Goal: Task Accomplishment & Management: Manage account settings

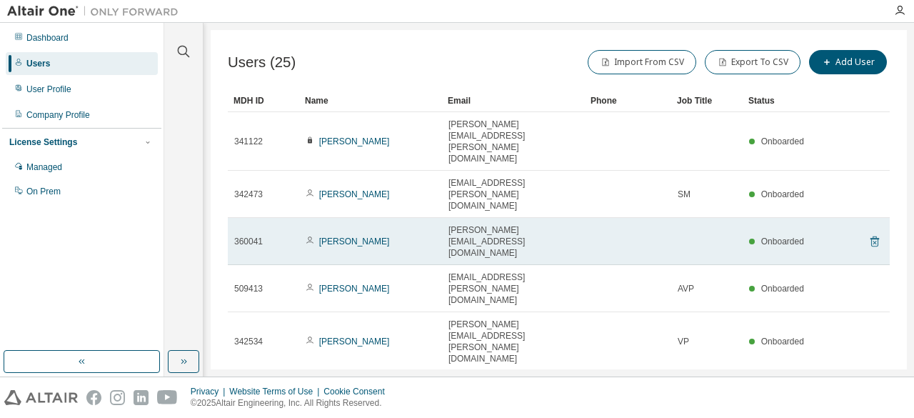
click at [870, 236] on icon at bounding box center [874, 241] width 9 height 11
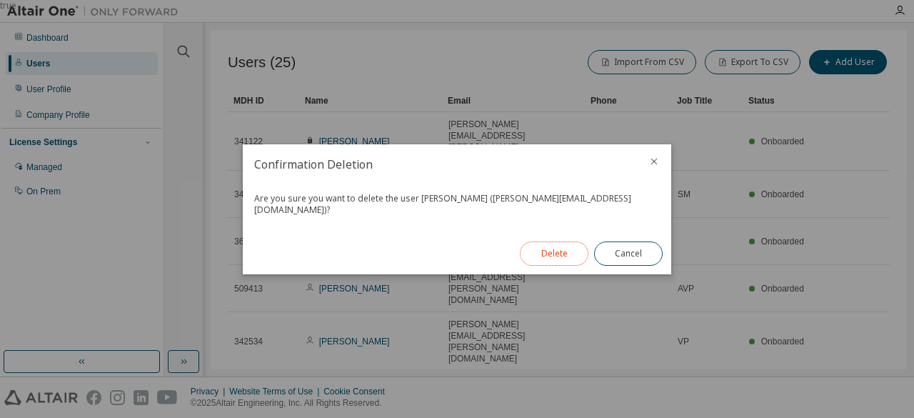
click at [560, 250] on button "Delete" at bounding box center [554, 253] width 69 height 24
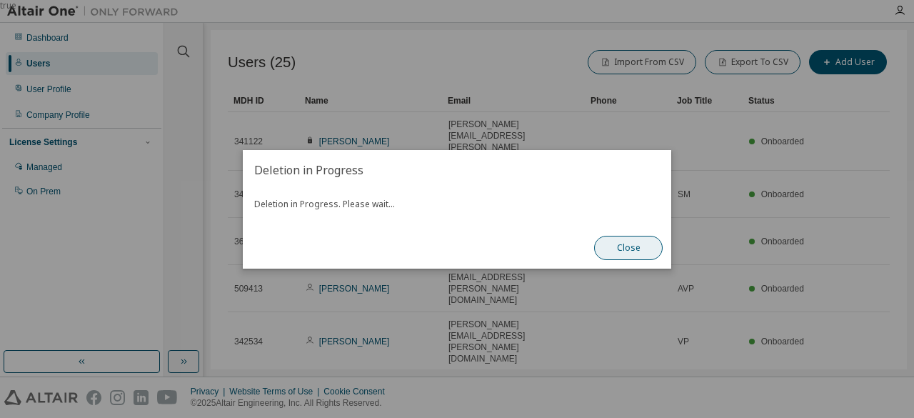
click at [619, 255] on button "Close" at bounding box center [628, 248] width 69 height 24
click at [624, 245] on button "Close" at bounding box center [628, 248] width 69 height 24
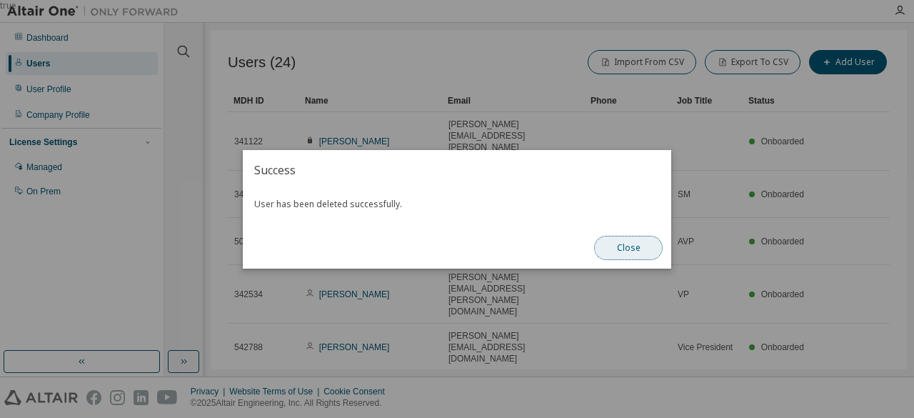
click at [627, 248] on button "Close" at bounding box center [628, 248] width 69 height 24
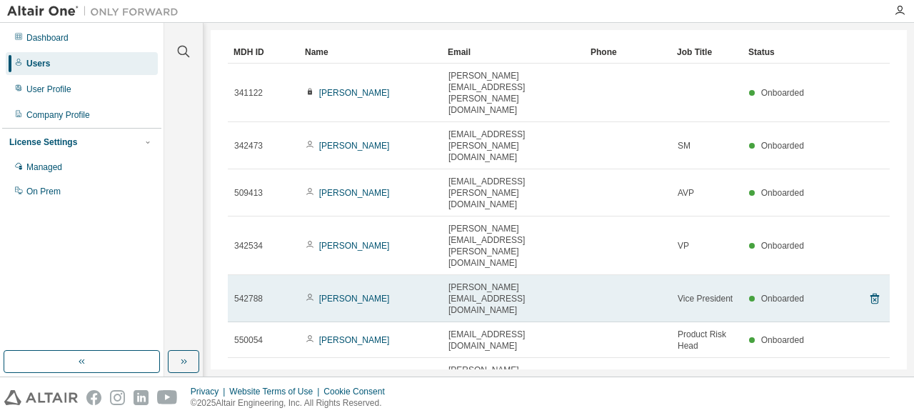
scroll to position [71, 0]
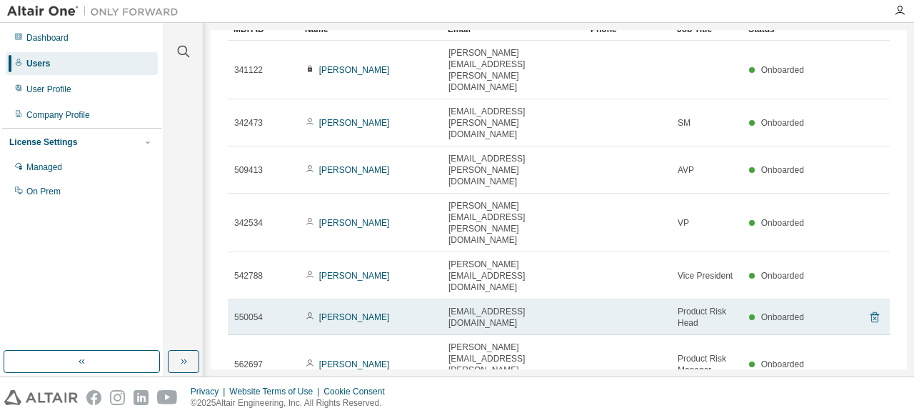
click at [869, 308] on icon at bounding box center [874, 316] width 13 height 17
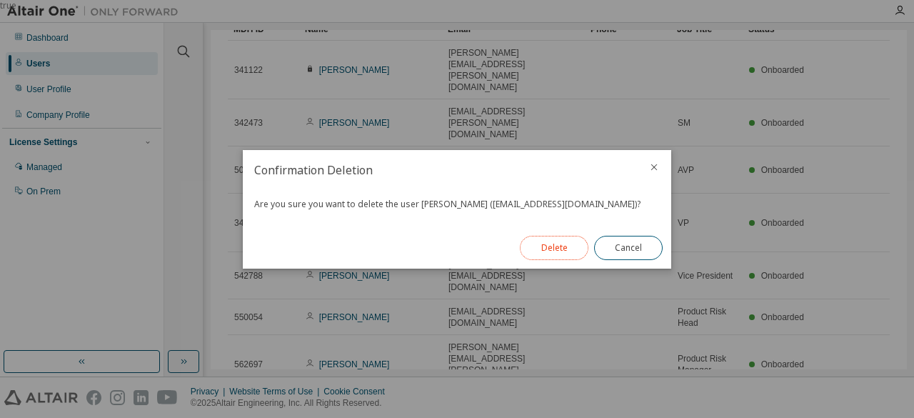
click at [566, 244] on button "Delete" at bounding box center [554, 248] width 69 height 24
click at [626, 244] on button "Close" at bounding box center [628, 248] width 69 height 24
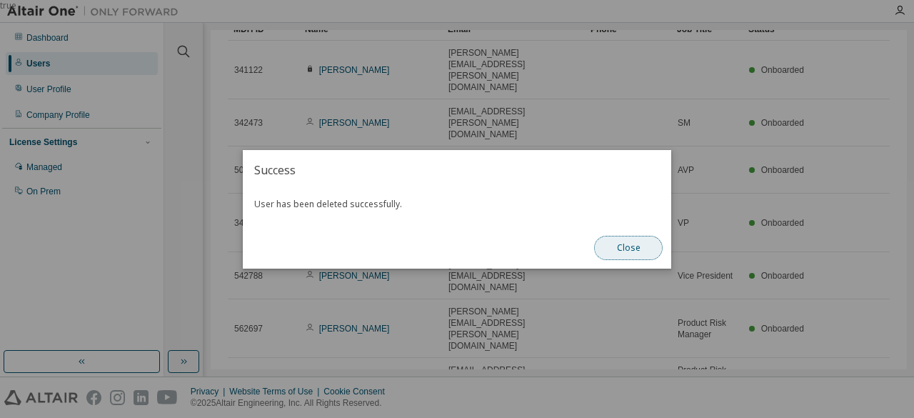
click at [635, 247] on button "Close" at bounding box center [628, 248] width 69 height 24
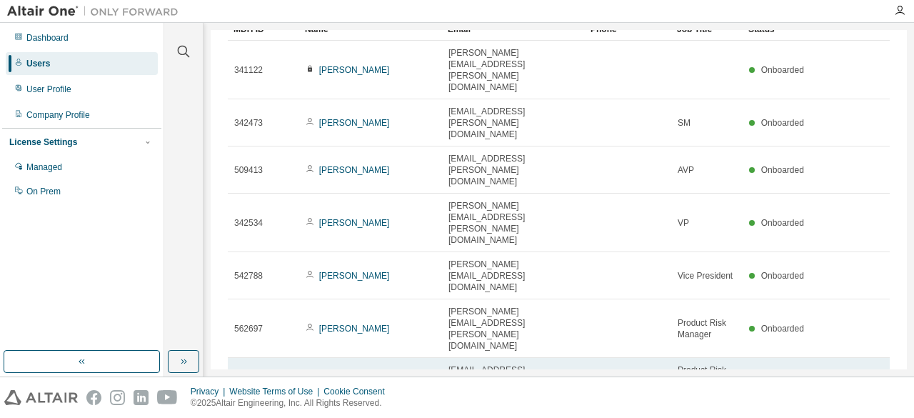
click at [872, 375] on icon at bounding box center [874, 377] width 4 height 4
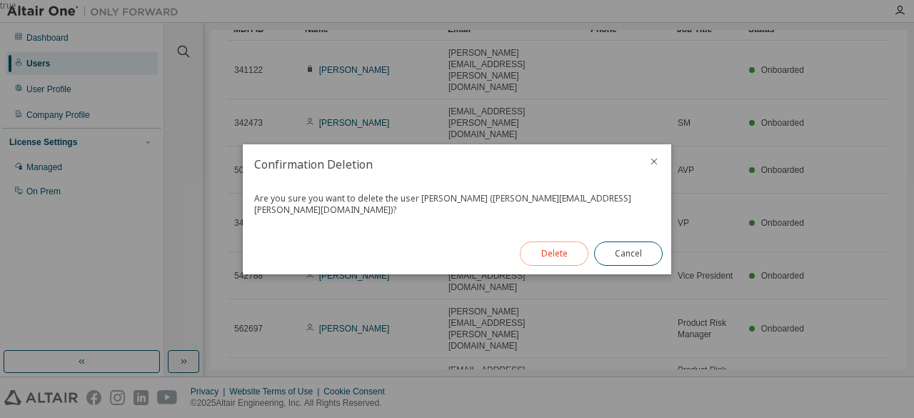
click at [560, 254] on button "Delete" at bounding box center [554, 253] width 69 height 24
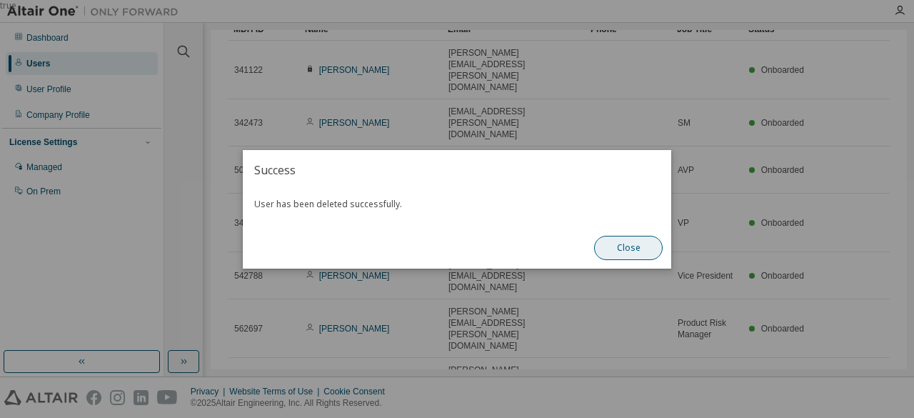
click at [630, 242] on button "Close" at bounding box center [628, 248] width 69 height 24
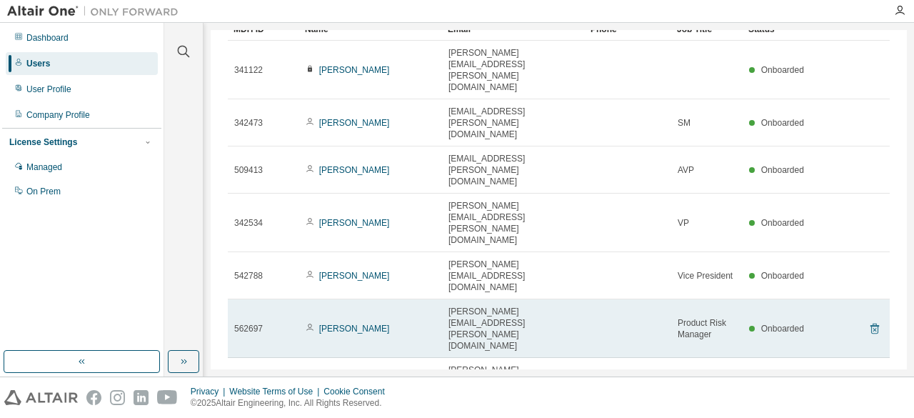
click at [871, 323] on icon at bounding box center [874, 328] width 9 height 11
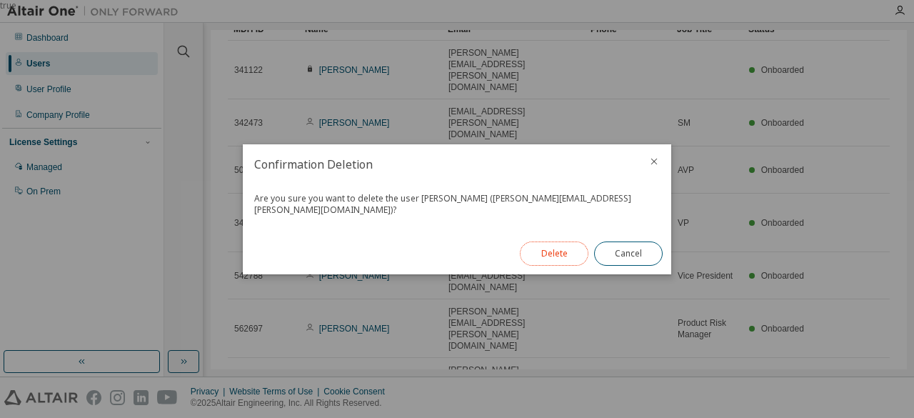
click at [567, 245] on button "Delete" at bounding box center [554, 253] width 69 height 24
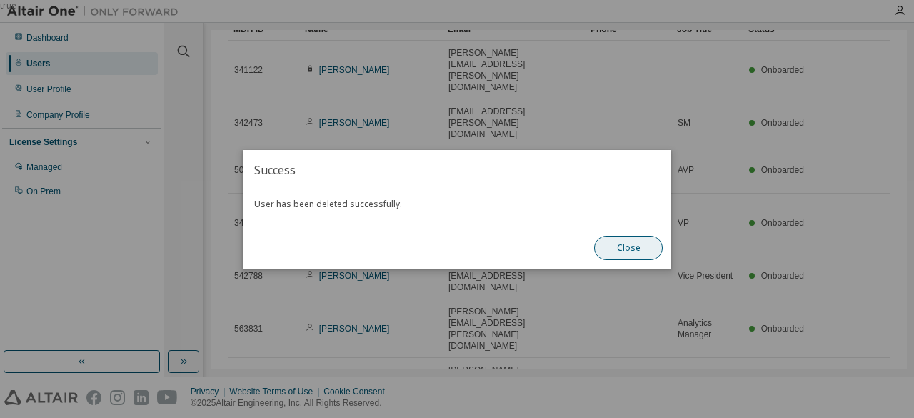
click at [630, 248] on button "Close" at bounding box center [628, 248] width 69 height 24
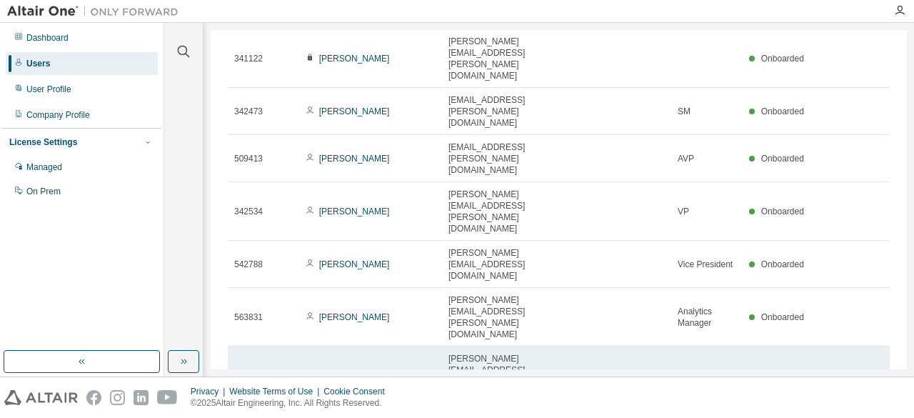
scroll to position [86, 0]
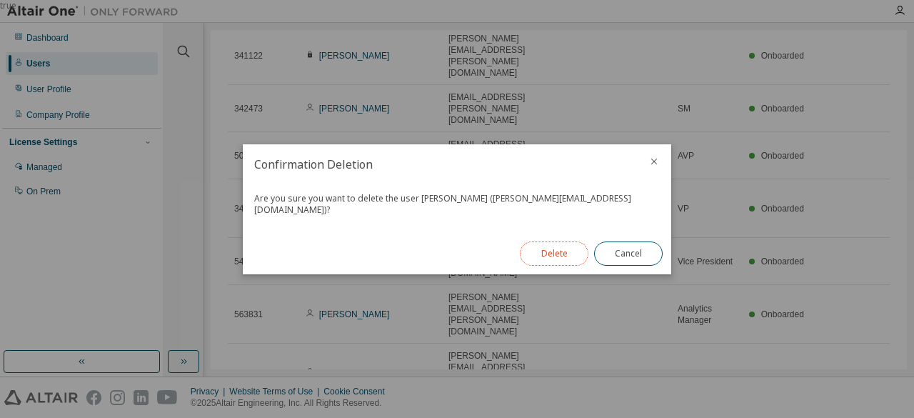
click at [565, 242] on button "Delete" at bounding box center [554, 253] width 69 height 24
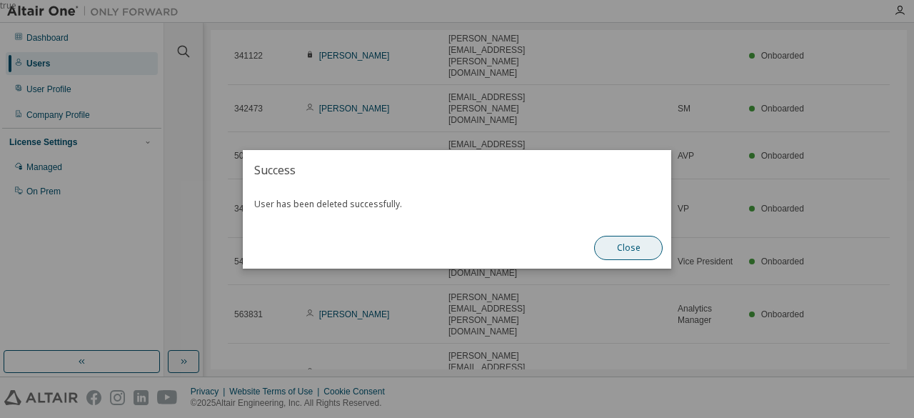
click at [615, 243] on button "Close" at bounding box center [628, 248] width 69 height 24
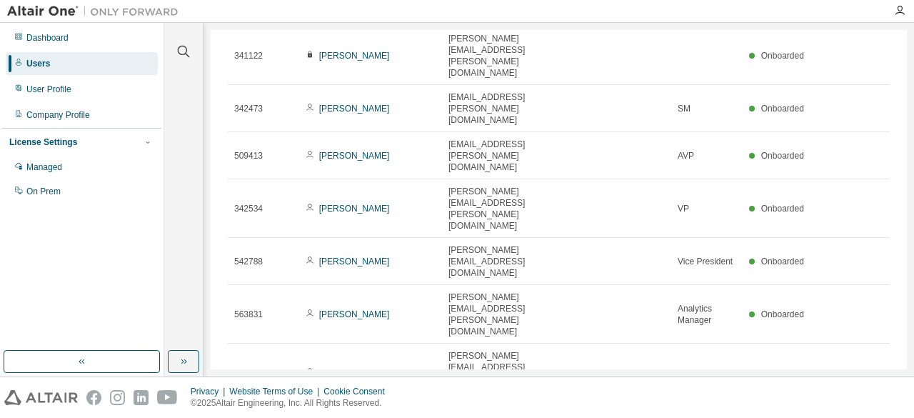
type input "*"
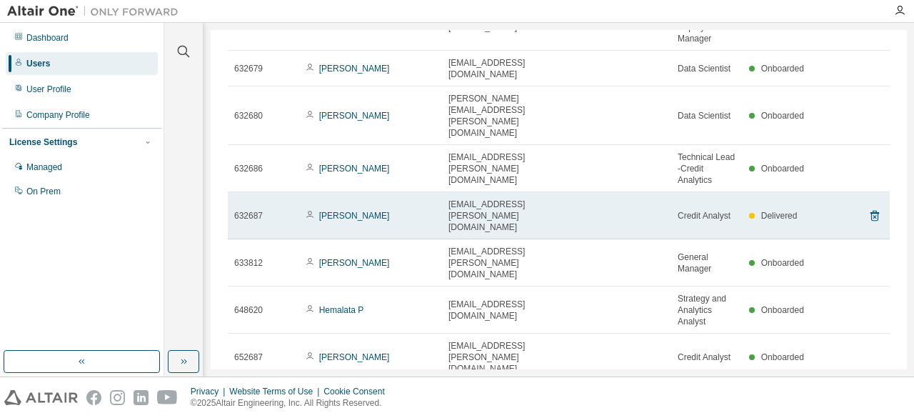
scroll to position [143, 0]
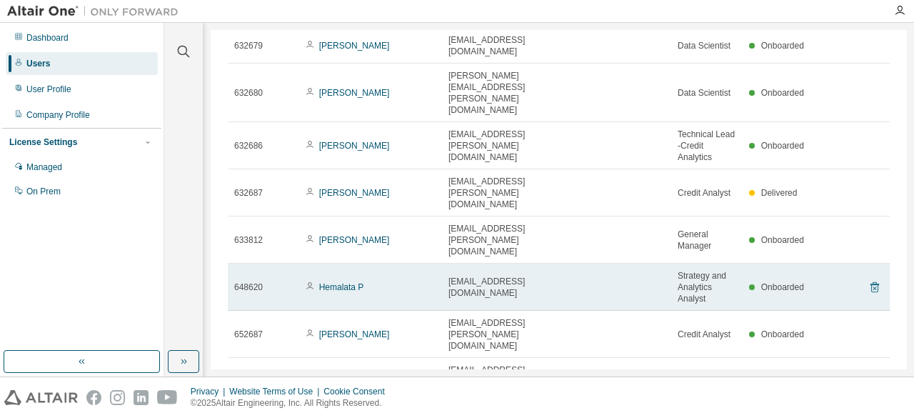
click at [870, 282] on icon at bounding box center [874, 287] width 9 height 11
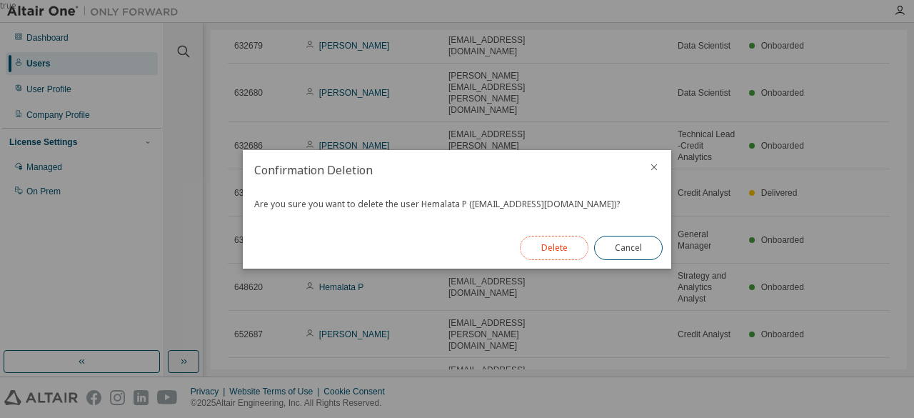
click at [565, 249] on button "Delete" at bounding box center [554, 248] width 69 height 24
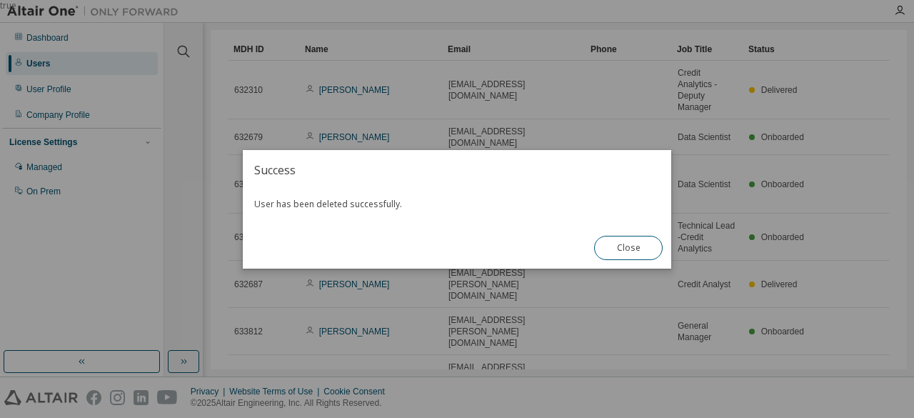
scroll to position [107, 0]
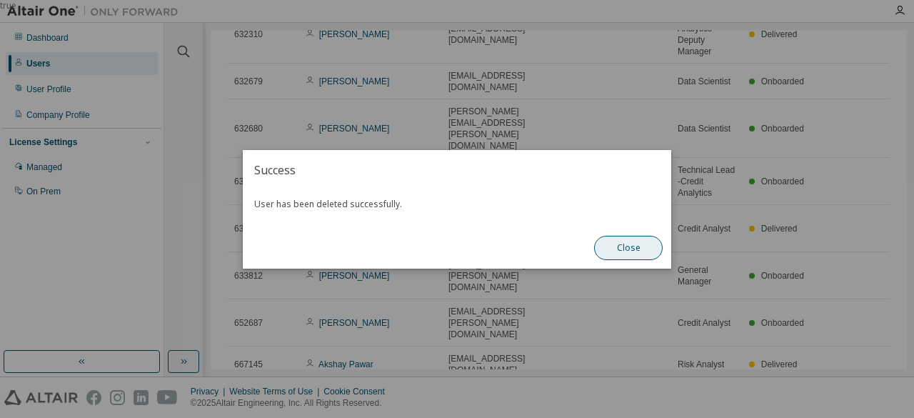
click at [637, 251] on button "Close" at bounding box center [628, 248] width 69 height 24
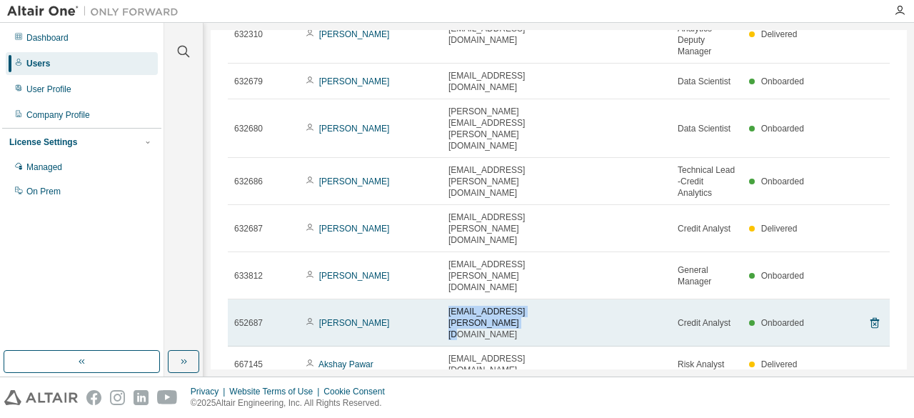
drag, startPoint x: 448, startPoint y: 232, endPoint x: 578, endPoint y: 229, distance: 130.0
click at [578, 306] on span "[EMAIL_ADDRESS][PERSON_NAME][DOMAIN_NAME]" at bounding box center [513, 323] width 130 height 34
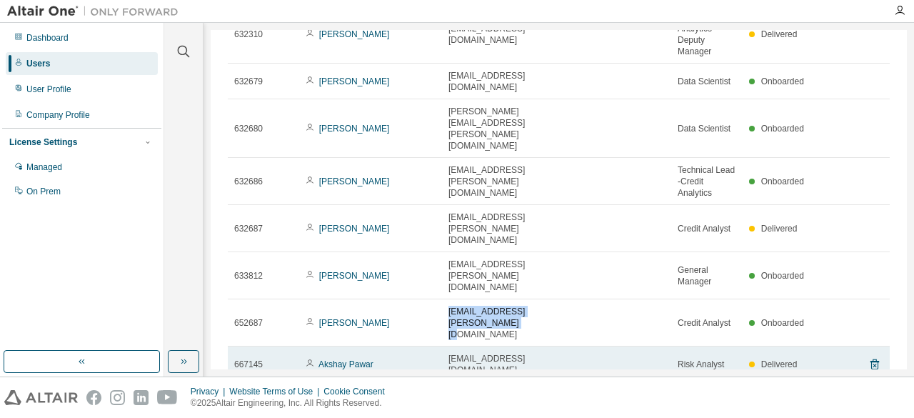
copy span "raman.[PERSON_NAME]@poonawallafincor"
drag, startPoint x: 447, startPoint y: 255, endPoint x: 584, endPoint y: 258, distance: 137.1
click at [584, 346] on tr "667145 Akshay Pawar [EMAIL_ADDRESS][DOMAIN_NAME] Risk Analyst Delivered" at bounding box center [559, 364] width 662 height 36
copy tr "[EMAIL_ADDRESS][DOMAIN_NAME]"
click at [873, 356] on icon at bounding box center [874, 364] width 13 height 17
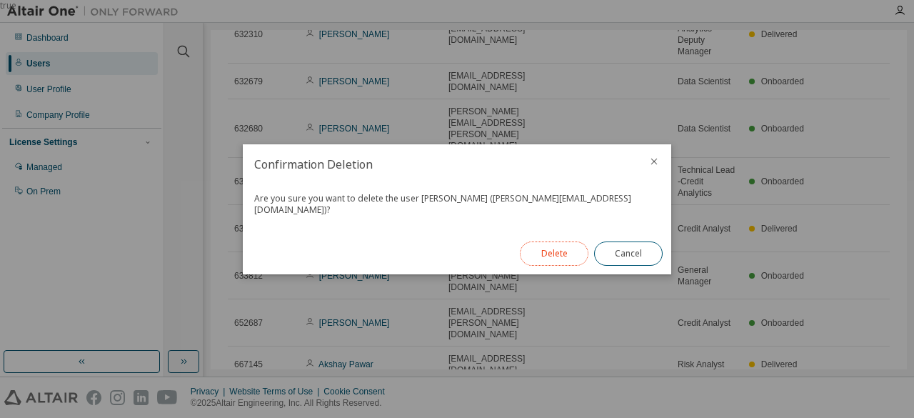
click at [546, 244] on button "Delete" at bounding box center [554, 253] width 69 height 24
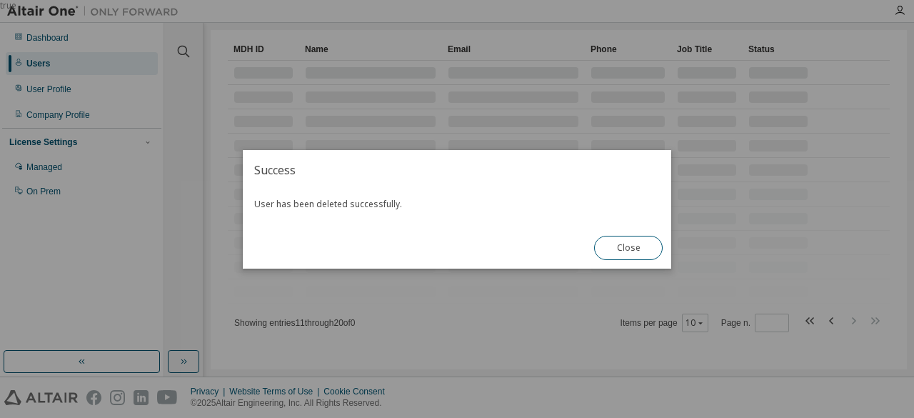
scroll to position [83, 0]
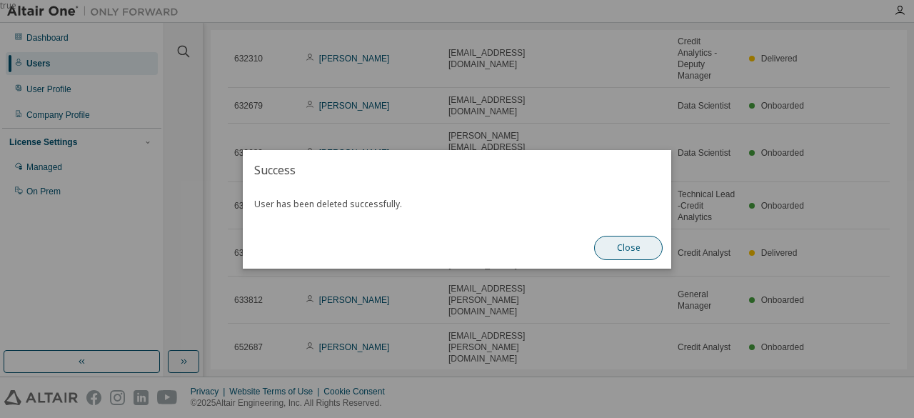
click at [629, 249] on button "Close" at bounding box center [628, 248] width 69 height 24
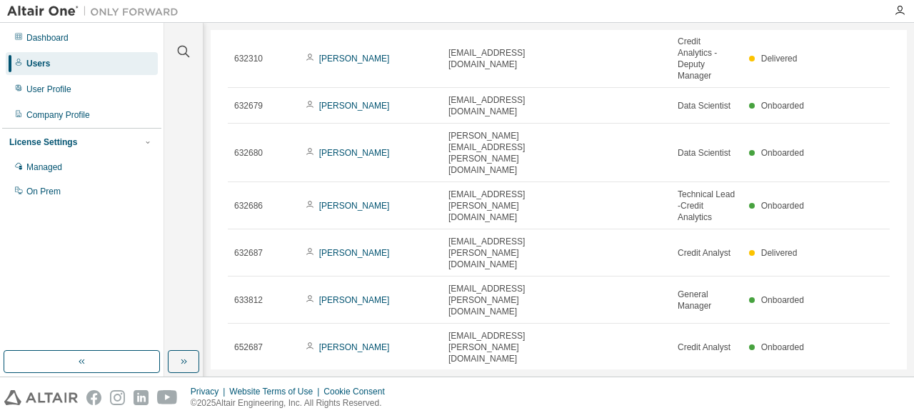
click at [868, 380] on icon at bounding box center [874, 388] width 13 height 17
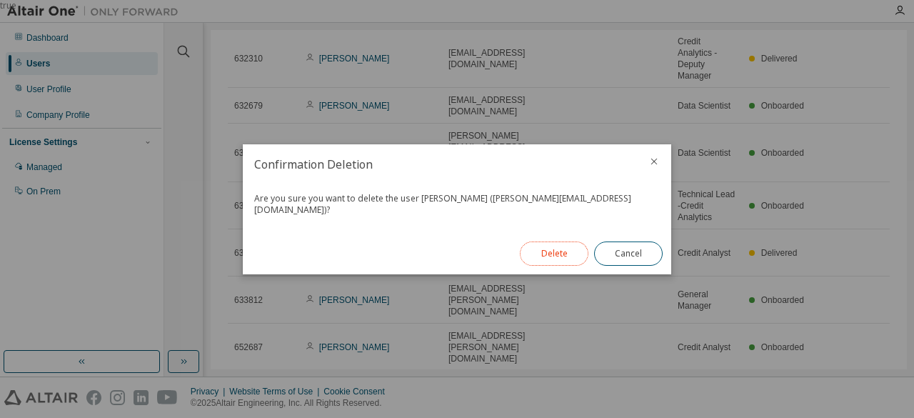
click at [538, 246] on button "Delete" at bounding box center [554, 253] width 69 height 24
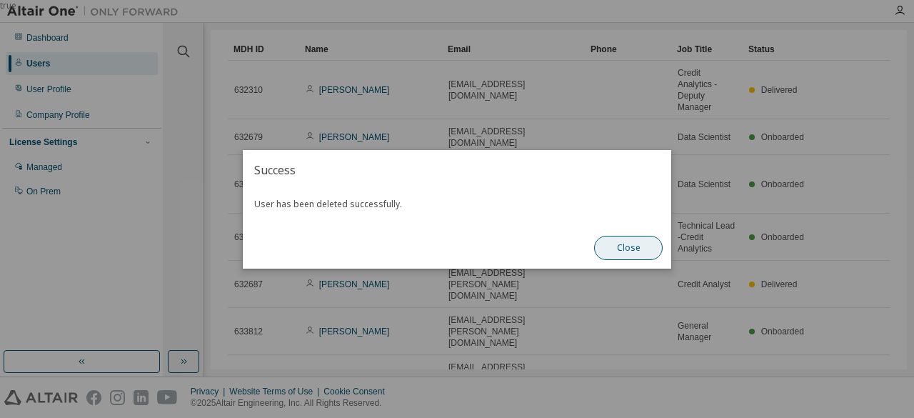
scroll to position [47, 0]
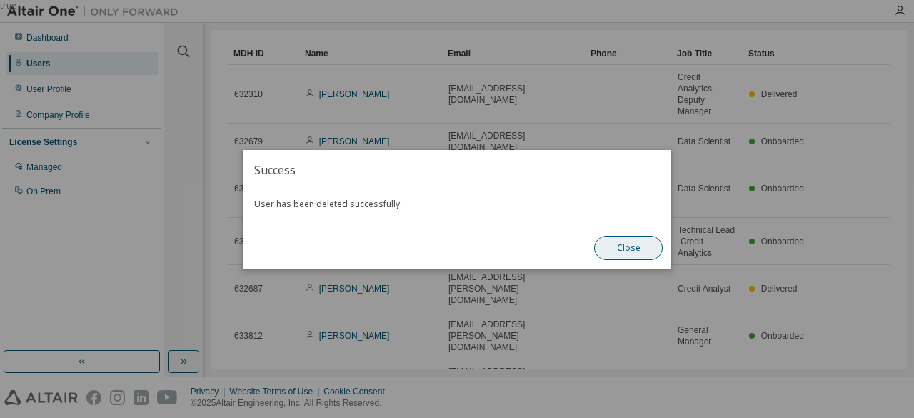
click at [624, 246] on button "Close" at bounding box center [628, 248] width 69 height 24
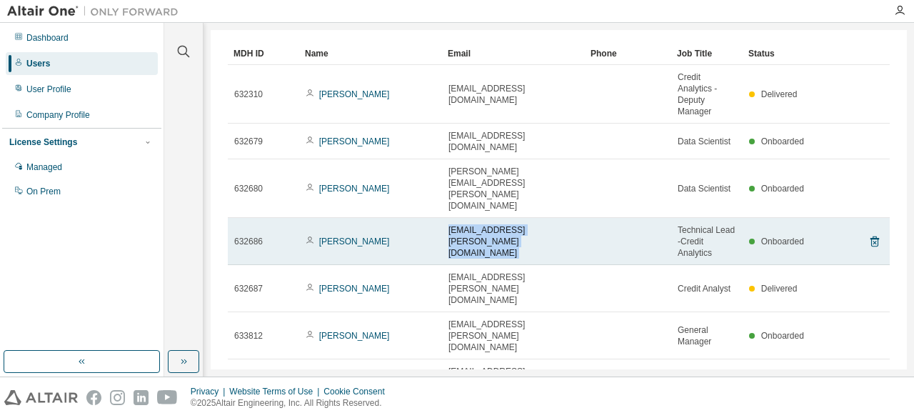
drag, startPoint x: 448, startPoint y: 196, endPoint x: 608, endPoint y: 203, distance: 160.0
click at [608, 218] on tr "632686 [PERSON_NAME] [PERSON_NAME][EMAIL_ADDRESS][PERSON_NAME][DOMAIN_NAME] Tec…" at bounding box center [559, 241] width 662 height 47
copy tr "[EMAIL_ADDRESS][PERSON_NAME][DOMAIN_NAME]"
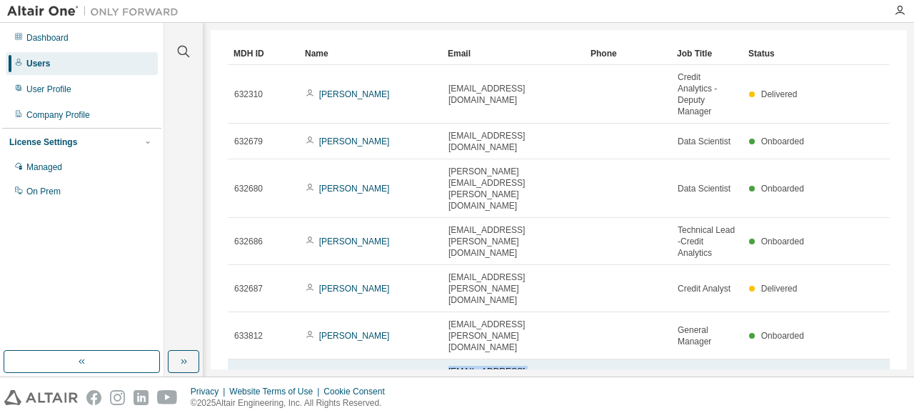
drag, startPoint x: 446, startPoint y: 292, endPoint x: 611, endPoint y: 289, distance: 164.9
click at [611, 359] on tr "652687 [PERSON_NAME] [PERSON_NAME][EMAIL_ADDRESS][DOMAIN_NAME] Credit Analyst O…" at bounding box center [559, 382] width 662 height 47
copy tr "[EMAIL_ADDRESS][PERSON_NAME][DOMAIN_NAME]"
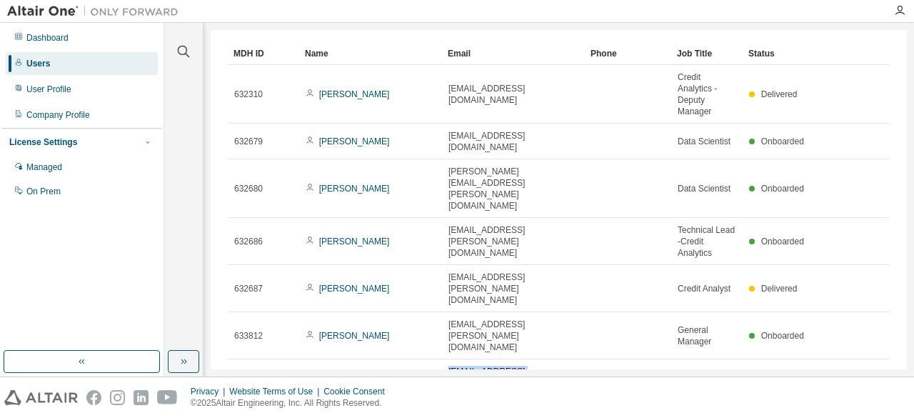
scroll to position [0, 0]
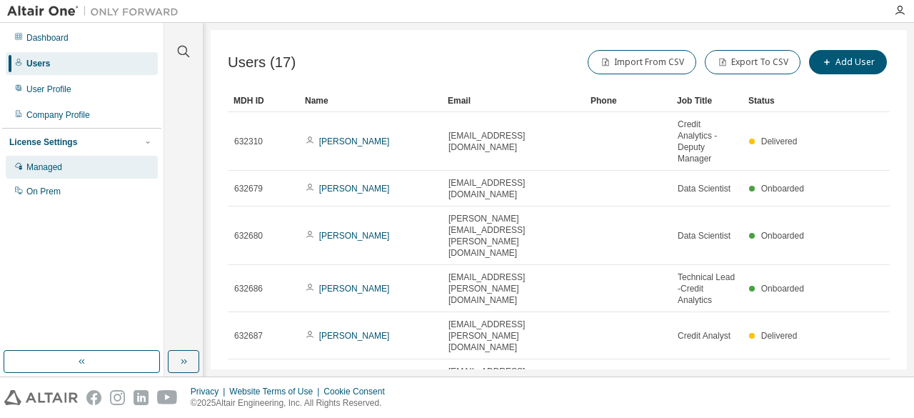
click at [47, 161] on div "Managed" at bounding box center [44, 166] width 36 height 11
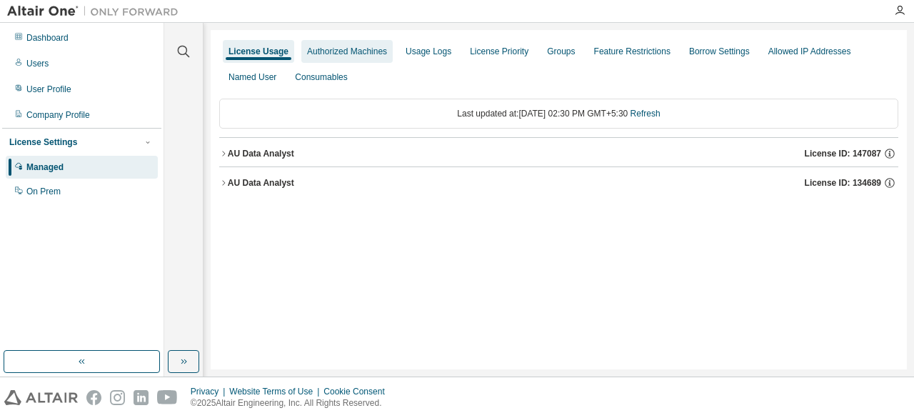
click at [360, 55] on div "Authorized Machines" at bounding box center [347, 51] width 80 height 11
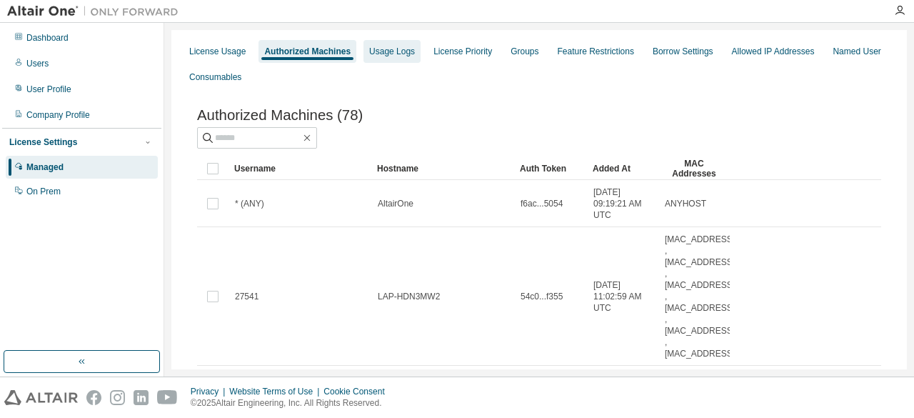
click at [388, 46] on div "Usage Logs" at bounding box center [392, 51] width 46 height 11
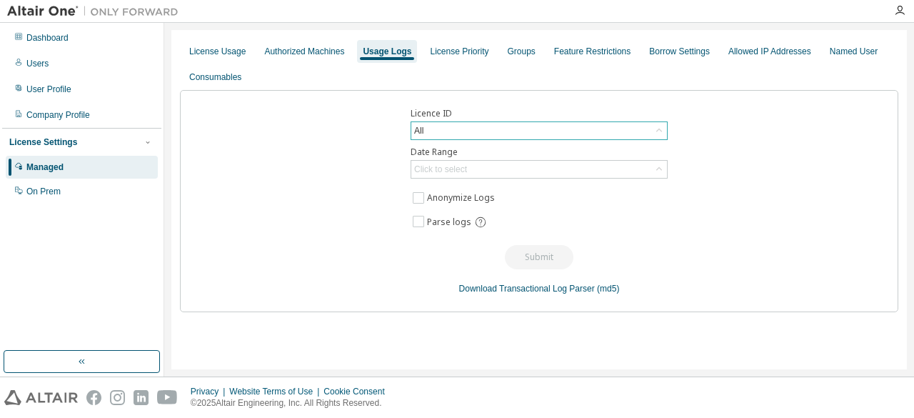
click at [661, 131] on icon at bounding box center [659, 130] width 14 height 14
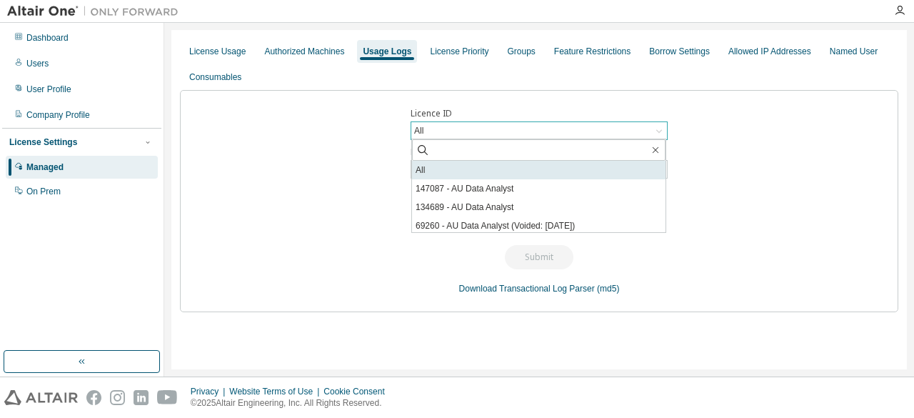
click at [487, 169] on li "All" at bounding box center [538, 170] width 253 height 19
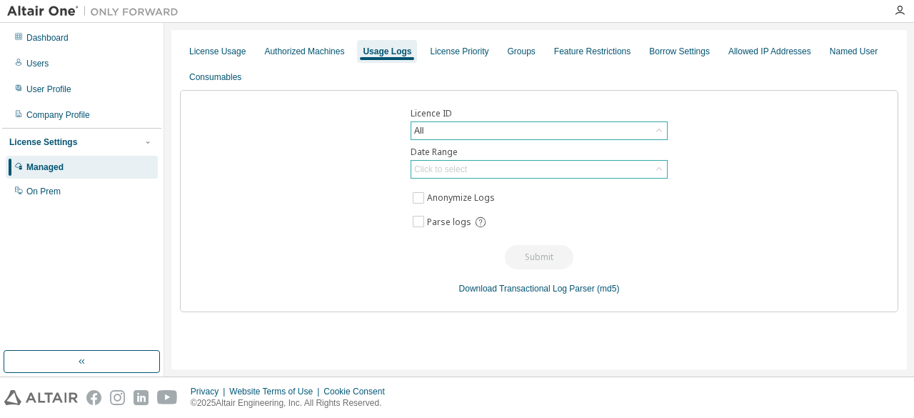
click at [660, 168] on icon at bounding box center [659, 169] width 14 height 14
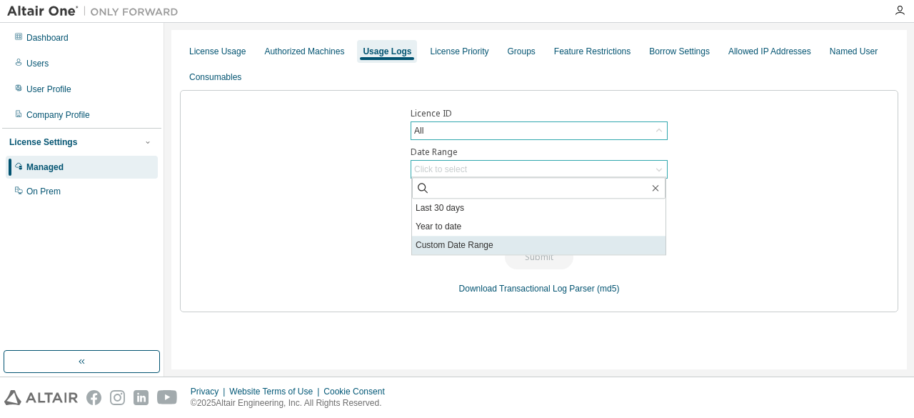
click at [455, 247] on li "Custom Date Range" at bounding box center [538, 245] width 253 height 19
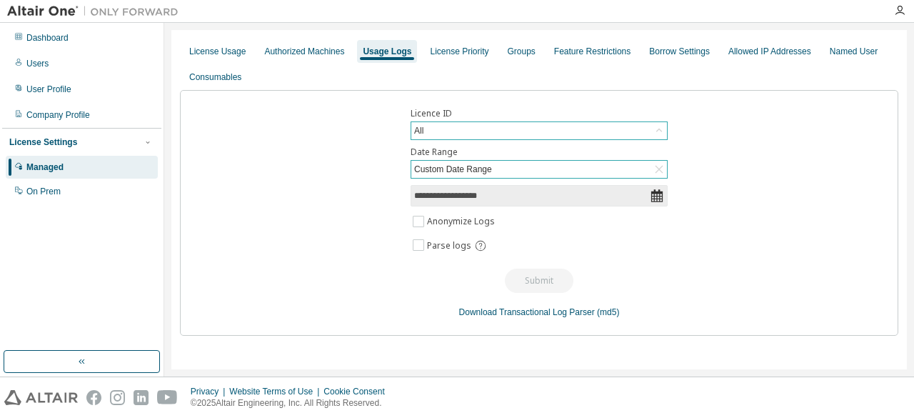
click at [658, 196] on icon at bounding box center [657, 195] width 14 height 14
click at [523, 194] on input "**********" at bounding box center [532, 195] width 236 height 14
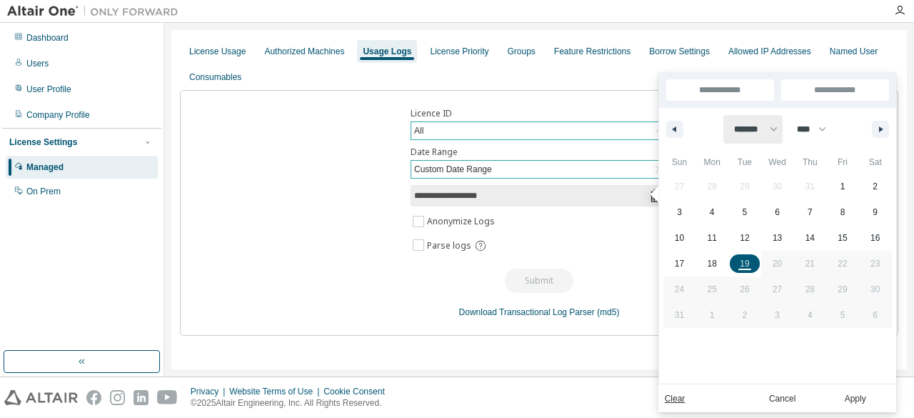
click at [780, 127] on select "******* ******** ***** ***** *** **** **** ****** ********* ******* ******** **…" at bounding box center [752, 129] width 59 height 29
select select "*"
click at [723, 115] on select "******* ******** ***** ***** *** **** **** ****** ********* ******* ******** **…" at bounding box center [752, 129] width 59 height 29
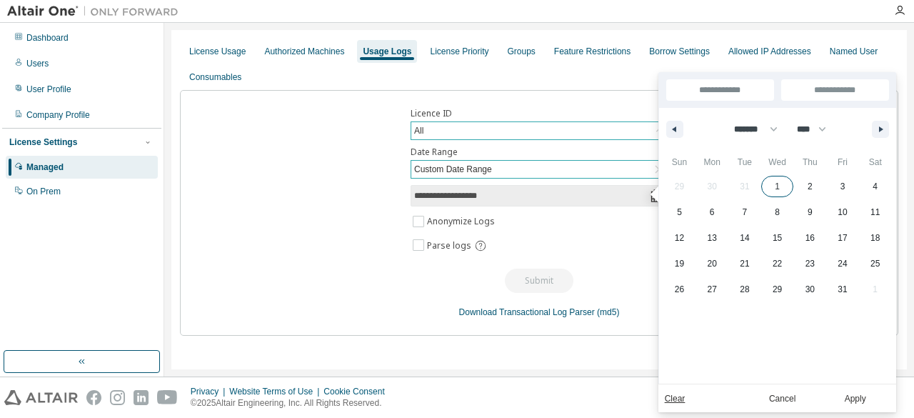
click at [780, 187] on span "1" at bounding box center [777, 186] width 33 height 19
type input "*"
type input "**********"
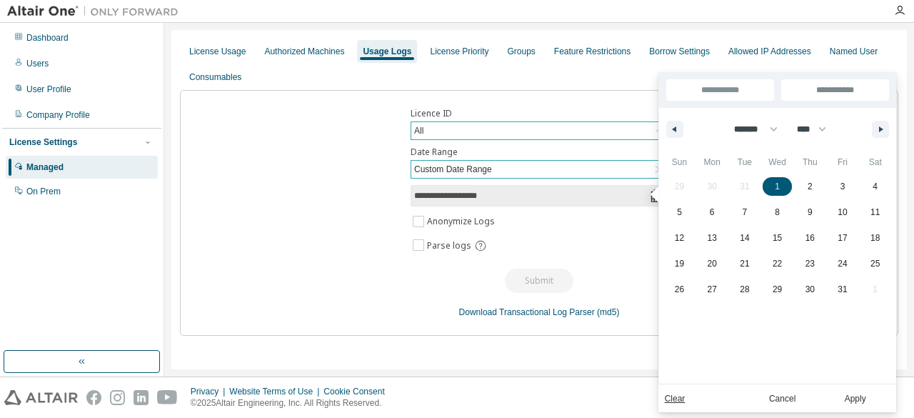
click at [841, 94] on input "**********" at bounding box center [835, 89] width 108 height 21
click at [861, 405] on button "Apply" at bounding box center [855, 398] width 69 height 16
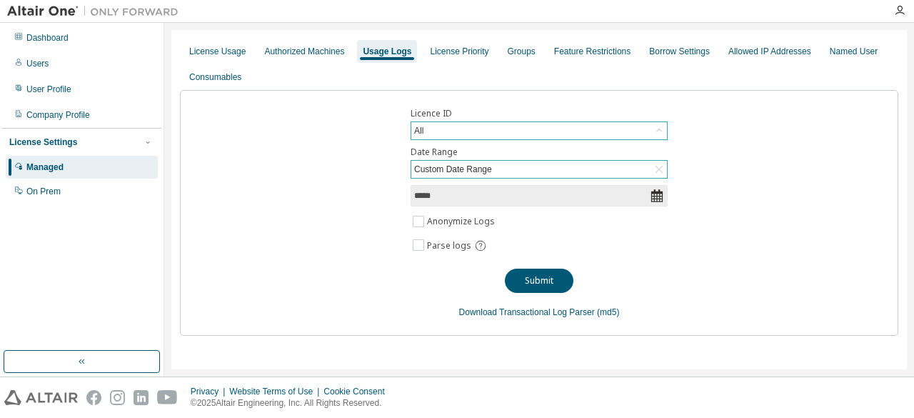
click at [660, 191] on icon at bounding box center [656, 195] width 11 height 13
click at [602, 188] on input "*****" at bounding box center [532, 195] width 236 height 14
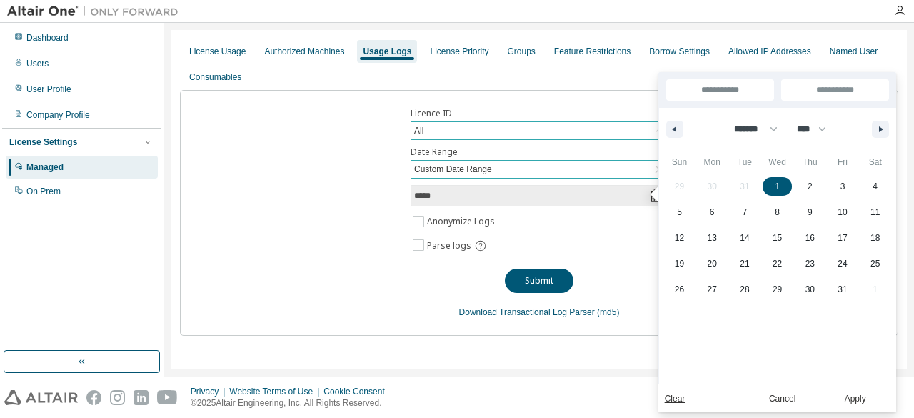
click at [751, 91] on input "**********" at bounding box center [720, 89] width 108 height 21
click at [842, 90] on input "**********" at bounding box center [835, 89] width 108 height 21
click at [776, 127] on select "******* ******** ***** ***** *** **** **** ****** ********* ******* ******** **…" at bounding box center [752, 129] width 59 height 29
select select "*"
click at [723, 115] on select "******* ******** ***** ***** *** **** **** ****** ********* ******* ******** **…" at bounding box center [752, 129] width 59 height 29
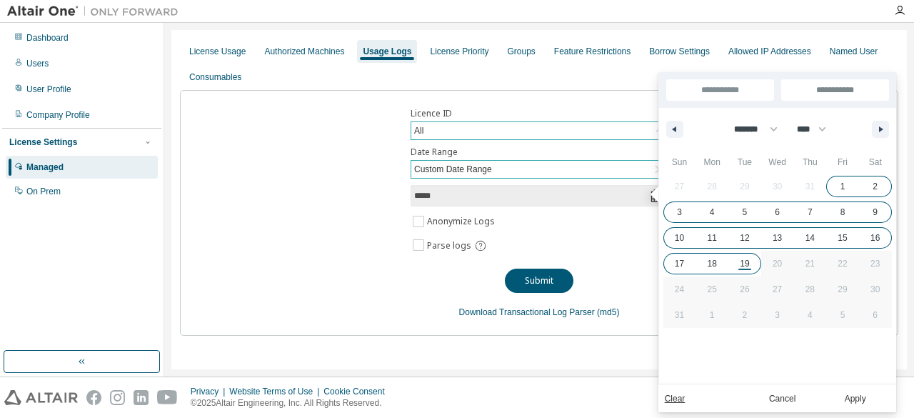
click at [745, 259] on span "19" at bounding box center [744, 264] width 9 height 26
type input "***"
type input "**********"
select select "*"
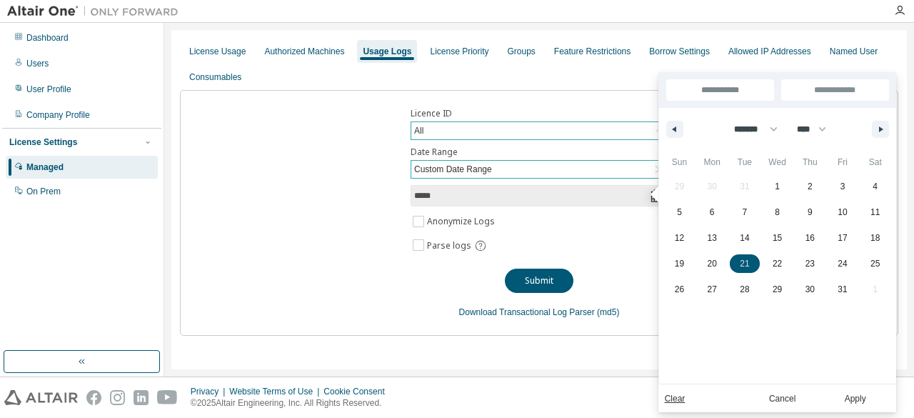
click at [745, 259] on span "21" at bounding box center [744, 264] width 9 height 26
type input "*"
type input "**********"
click at [548, 341] on div "License Usage Authorized Machines Usage Logs License Priority Groups Feature Re…" at bounding box center [538, 199] width 735 height 339
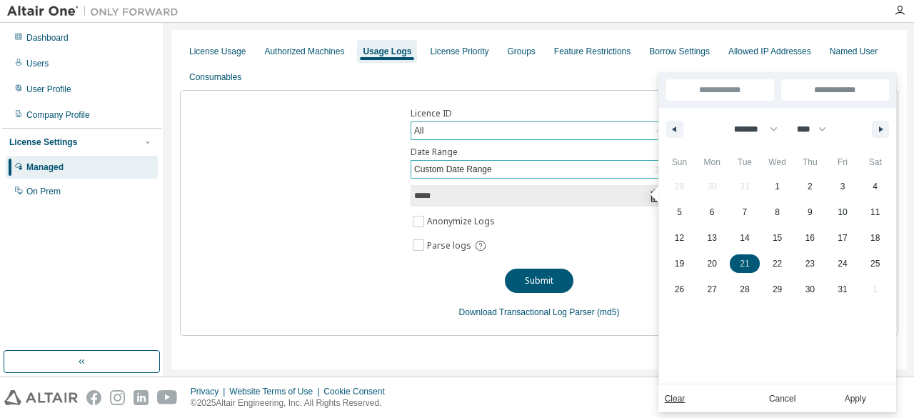
click at [670, 396] on link "Clear" at bounding box center [675, 398] width 21 height 14
type input "**********"
type input "*"
type input "**********"
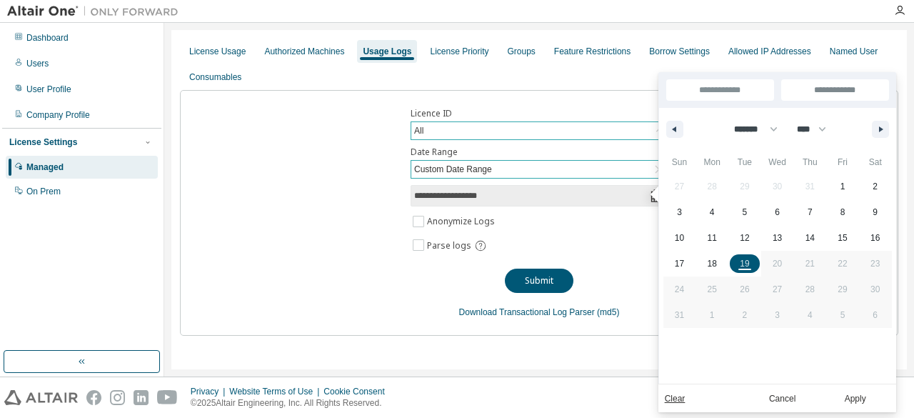
type input "**********"
select select "*"
click at [777, 397] on button "Cancel" at bounding box center [782, 398] width 69 height 16
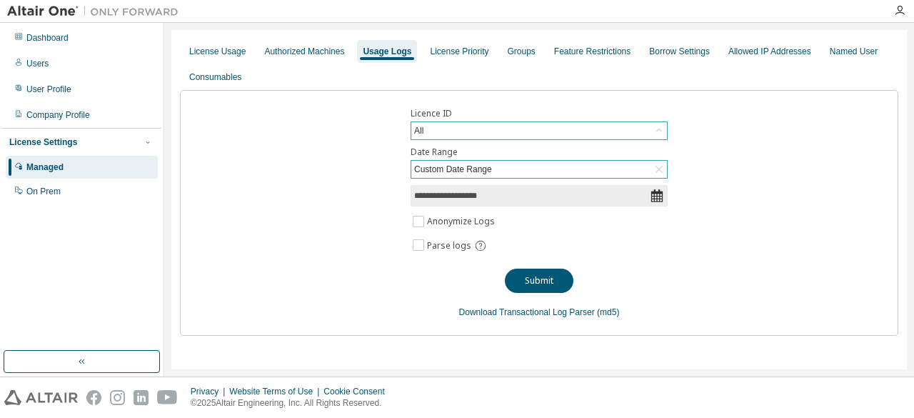
click at [655, 164] on icon at bounding box center [659, 169] width 14 height 14
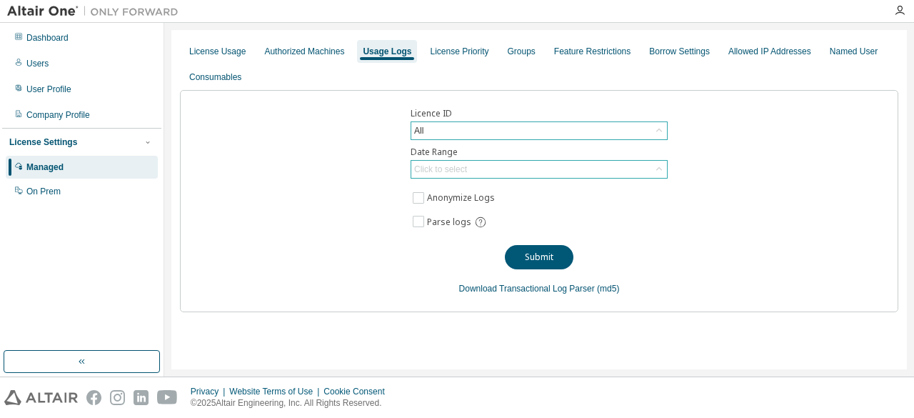
click at [662, 162] on icon at bounding box center [659, 169] width 14 height 14
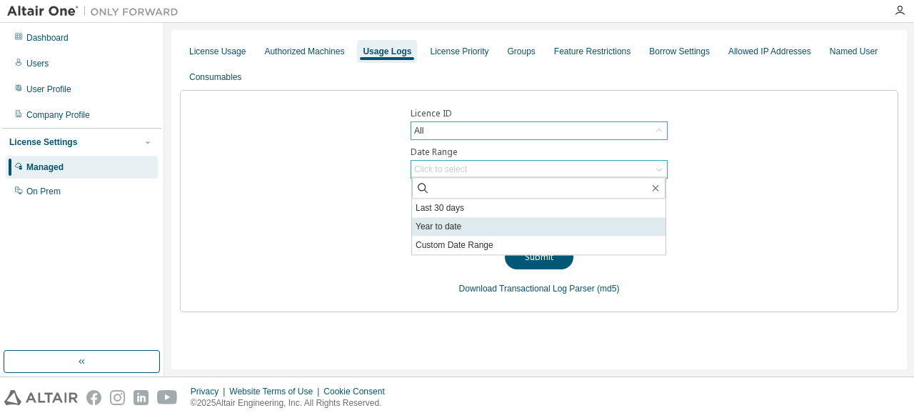
click at [521, 222] on li "Year to date" at bounding box center [538, 226] width 253 height 19
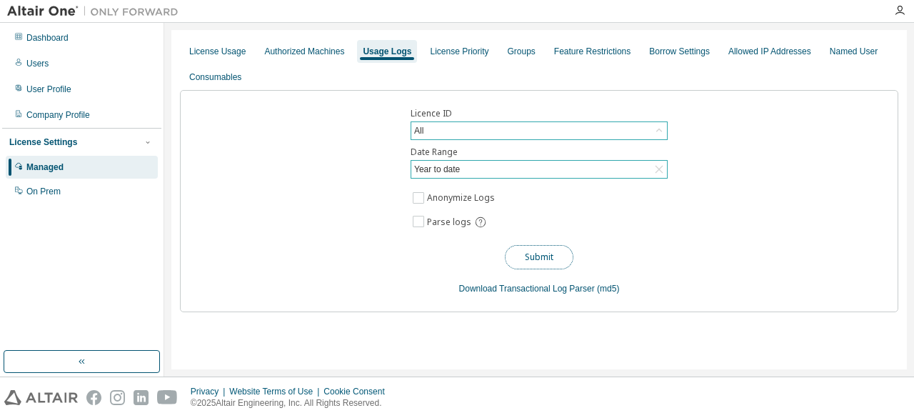
click at [545, 254] on button "Submit" at bounding box center [539, 257] width 69 height 24
click at [757, 55] on div "Allowed IP Addresses" at bounding box center [769, 51] width 83 height 11
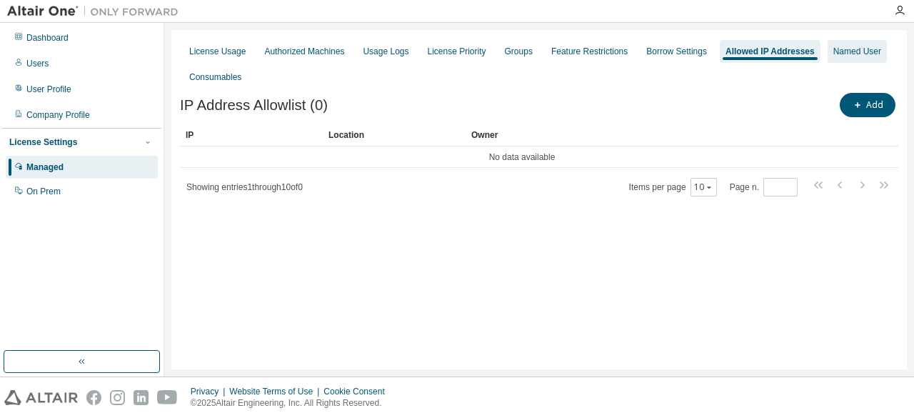
click at [858, 55] on div "Named User" at bounding box center [857, 51] width 48 height 11
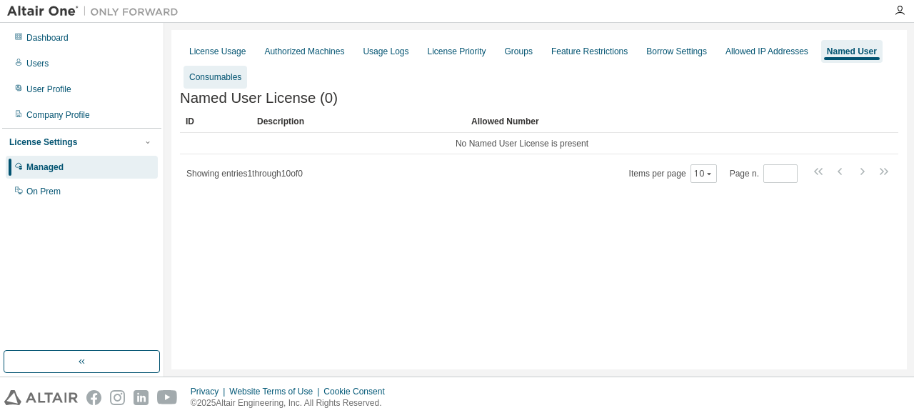
click at [210, 78] on div "Consumables" at bounding box center [215, 76] width 52 height 11
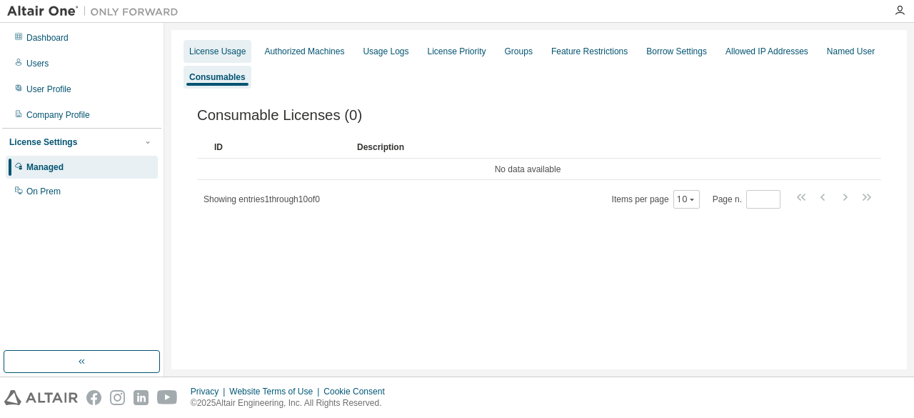
click at [227, 51] on div "License Usage" at bounding box center [217, 51] width 56 height 11
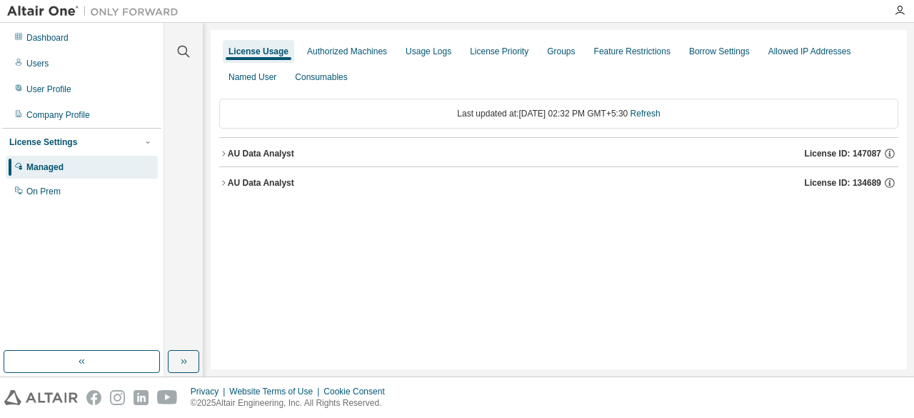
click at [225, 149] on icon "button" at bounding box center [223, 153] width 9 height 9
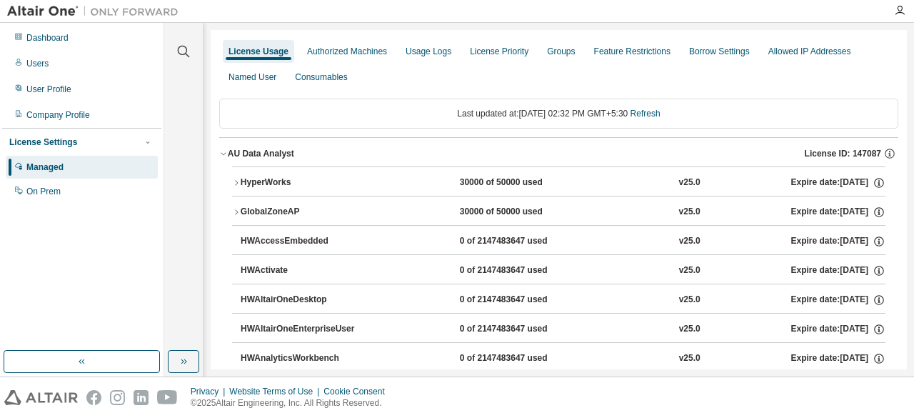
click at [236, 176] on button "HyperWorks 30000 of 50000 used v25.0 Expire date: [DATE]" at bounding box center [558, 182] width 653 height 31
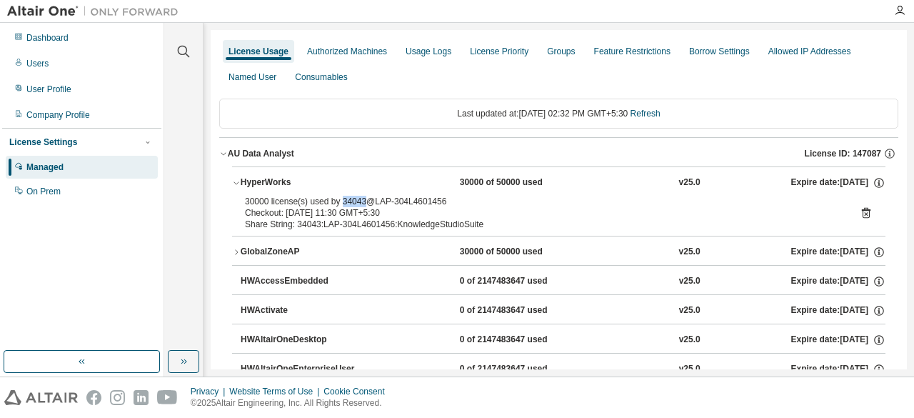
drag, startPoint x: 338, startPoint y: 198, endPoint x: 361, endPoint y: 202, distance: 23.1
click at [361, 202] on div "30000 license(s) used by 34043@LAP-304L4601456" at bounding box center [541, 201] width 593 height 11
copy div "34043"
click at [43, 64] on div "Users" at bounding box center [37, 63] width 22 height 11
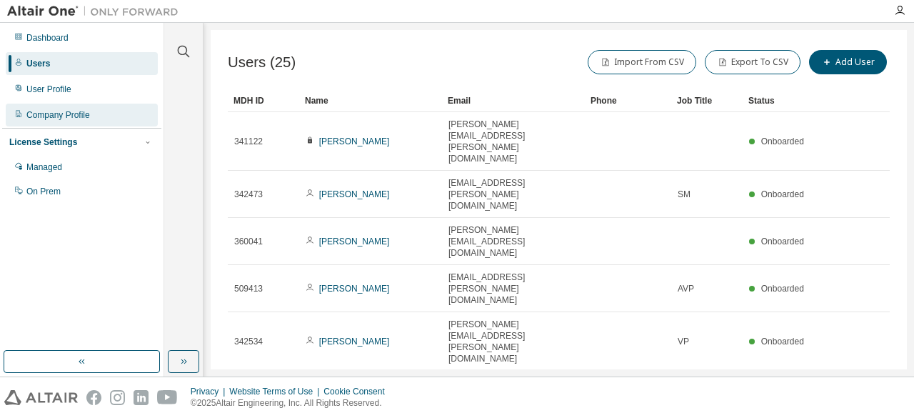
click at [85, 120] on div "Company Profile" at bounding box center [58, 114] width 64 height 11
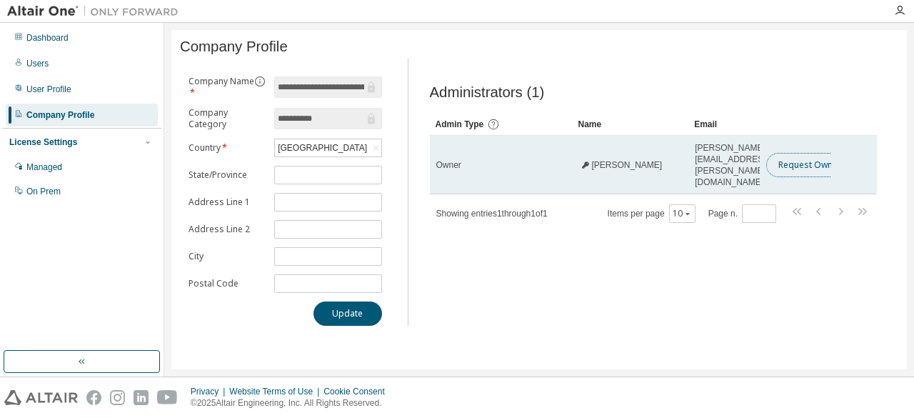
click at [818, 161] on button "Request Owner Change" at bounding box center [826, 165] width 121 height 24
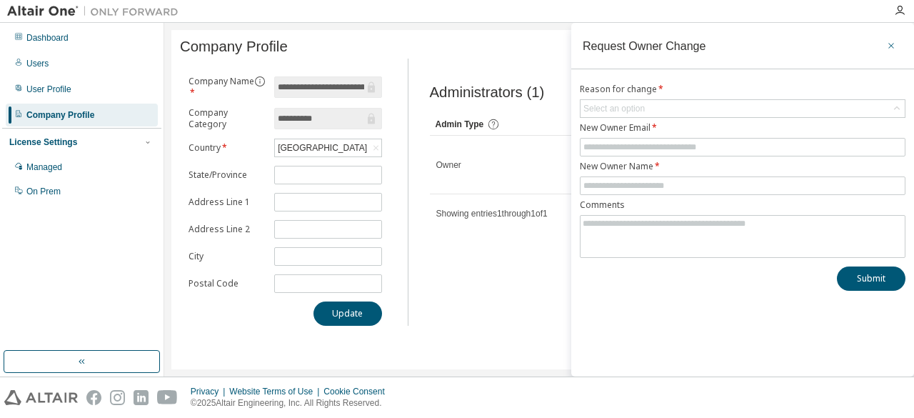
click at [894, 45] on icon "button" at bounding box center [891, 45] width 10 height 11
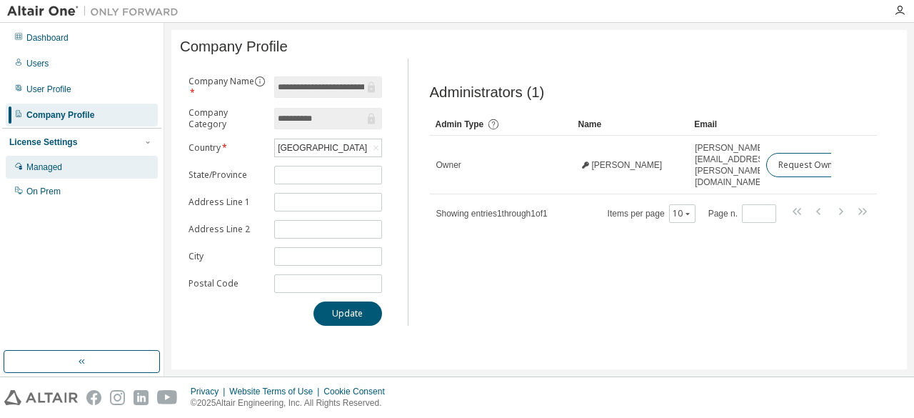
click at [61, 168] on div "Managed" at bounding box center [44, 166] width 36 height 11
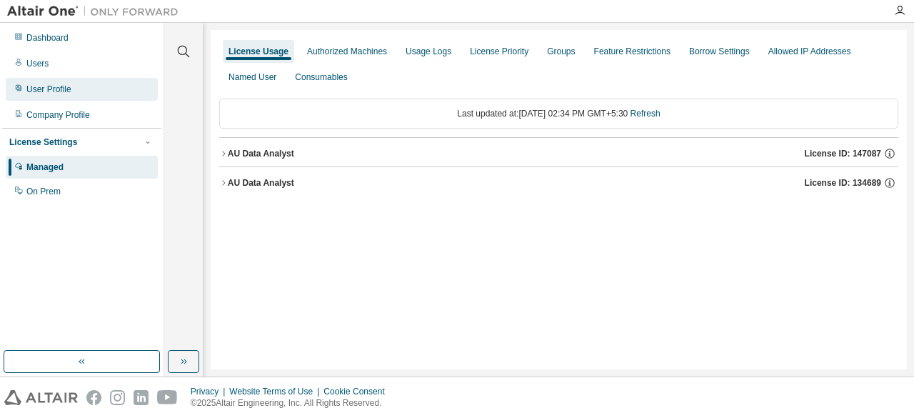
click at [61, 91] on div "User Profile" at bounding box center [48, 89] width 45 height 11
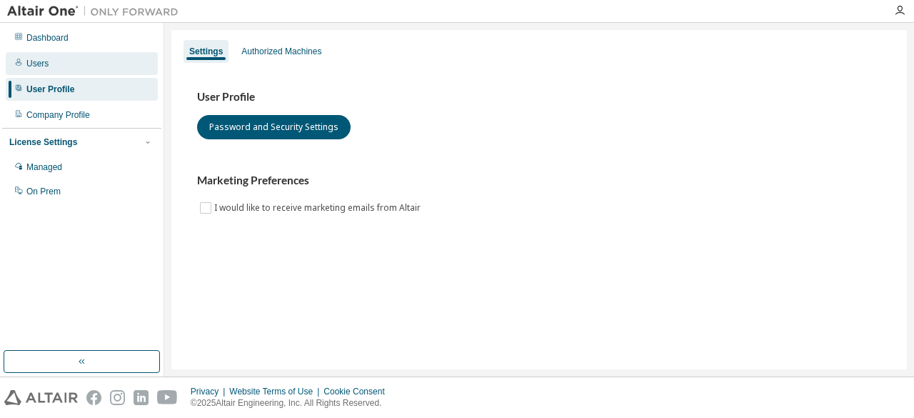
click at [56, 60] on div "Users" at bounding box center [82, 63] width 152 height 23
